Goal: Information Seeking & Learning: Compare options

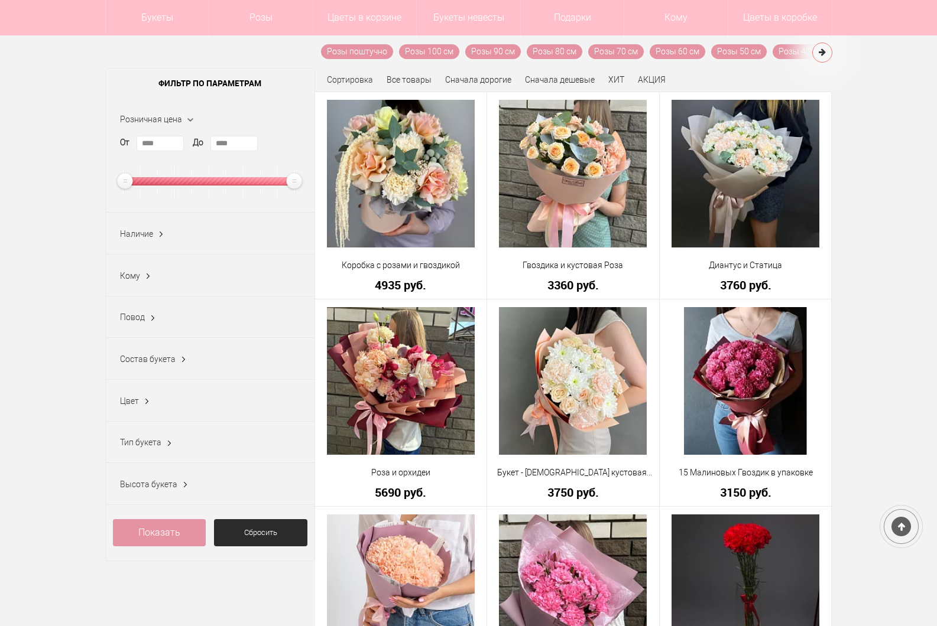
scroll to position [295, 0]
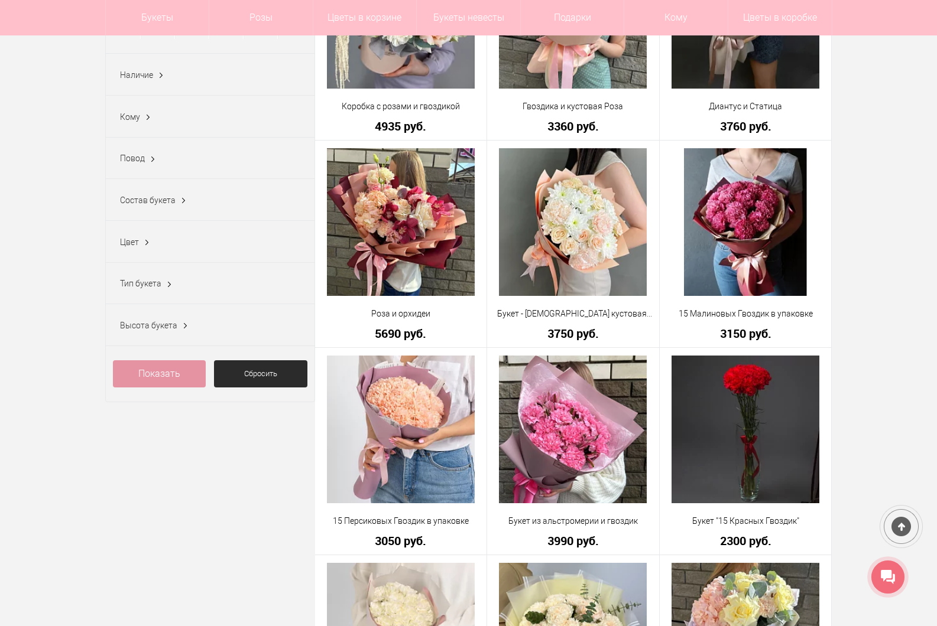
click at [140, 168] on div "Повод [DATE] (1) [DATE] (2) [DATE] (2) Без повода (10) Бизнес-поздравления (1) …" at bounding box center [210, 159] width 209 height 42
click at [126, 158] on span "Повод" at bounding box center [132, 158] width 25 height 9
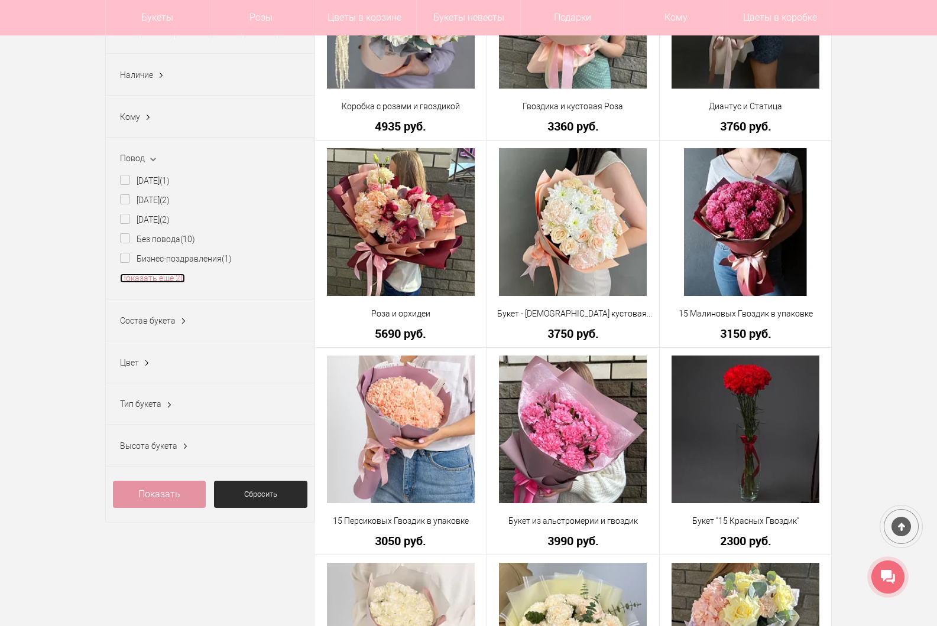
click at [140, 281] on link "Показать еще 20" at bounding box center [152, 278] width 65 height 9
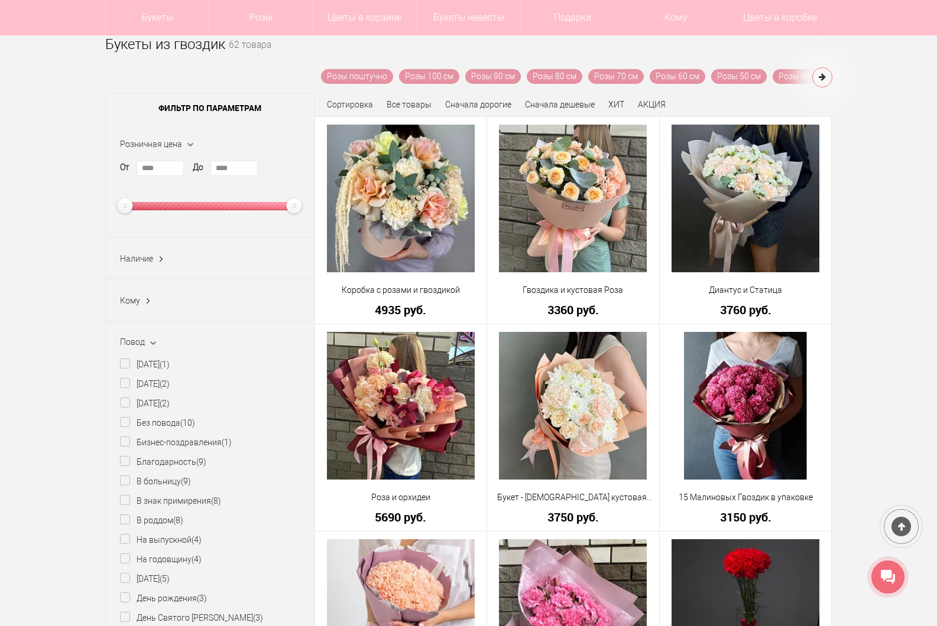
scroll to position [0, 0]
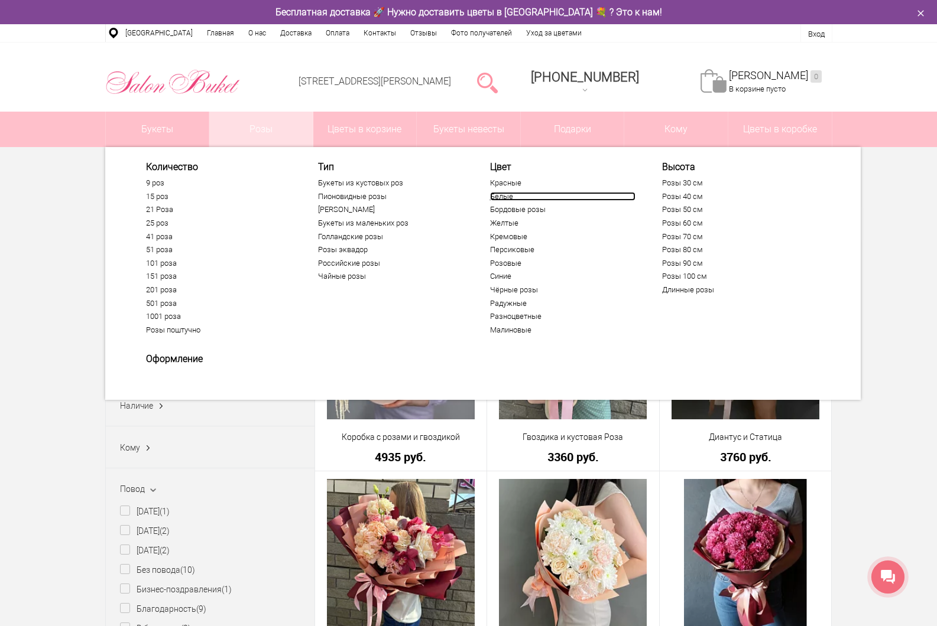
click at [509, 200] on link "Белые" at bounding box center [562, 196] width 145 height 9
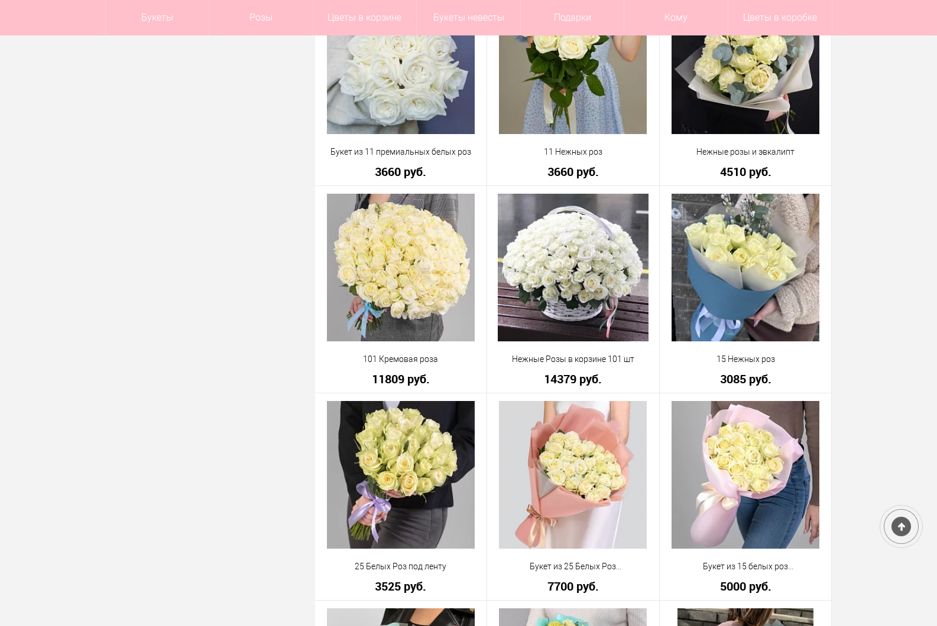
scroll to position [1064, 0]
